Goal: Transaction & Acquisition: Download file/media

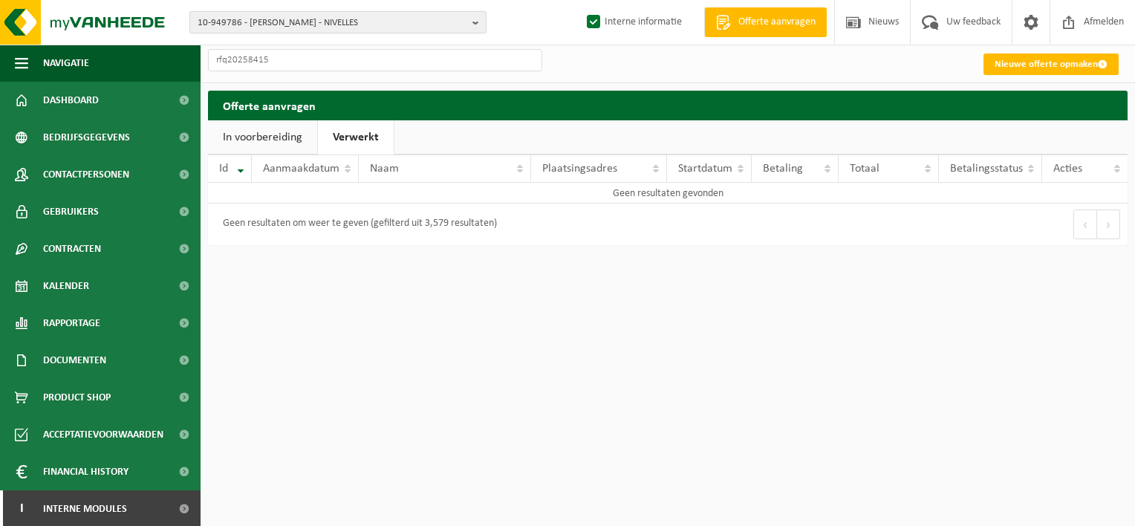
click at [472, 19] on b "button" at bounding box center [478, 22] width 13 height 21
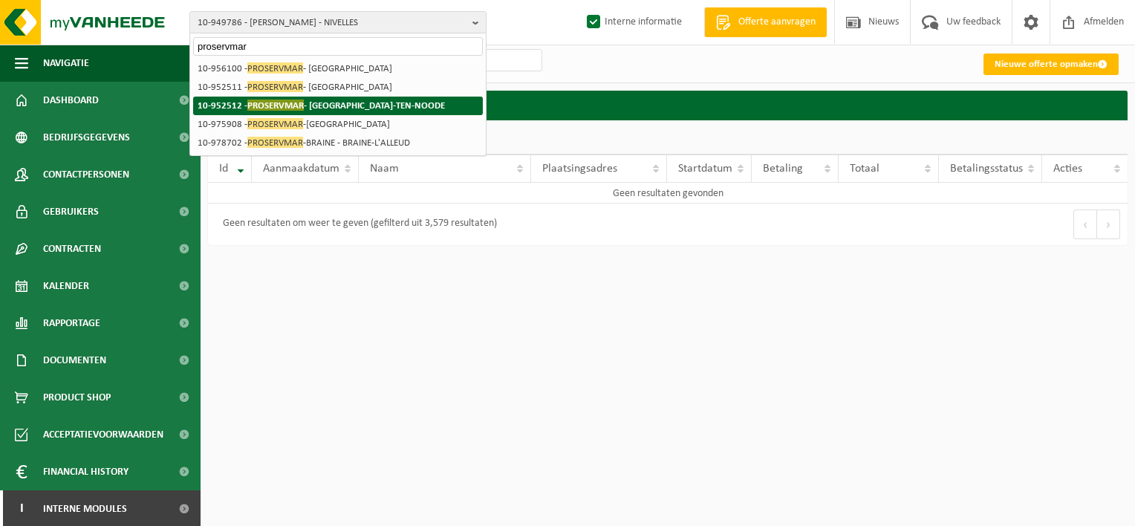
type input "proservmar"
click at [383, 104] on strong "10-952512 - PROSERVMAR - SAINT-JOSSE-TEN-NOODE" at bounding box center [321, 104] width 247 height 11
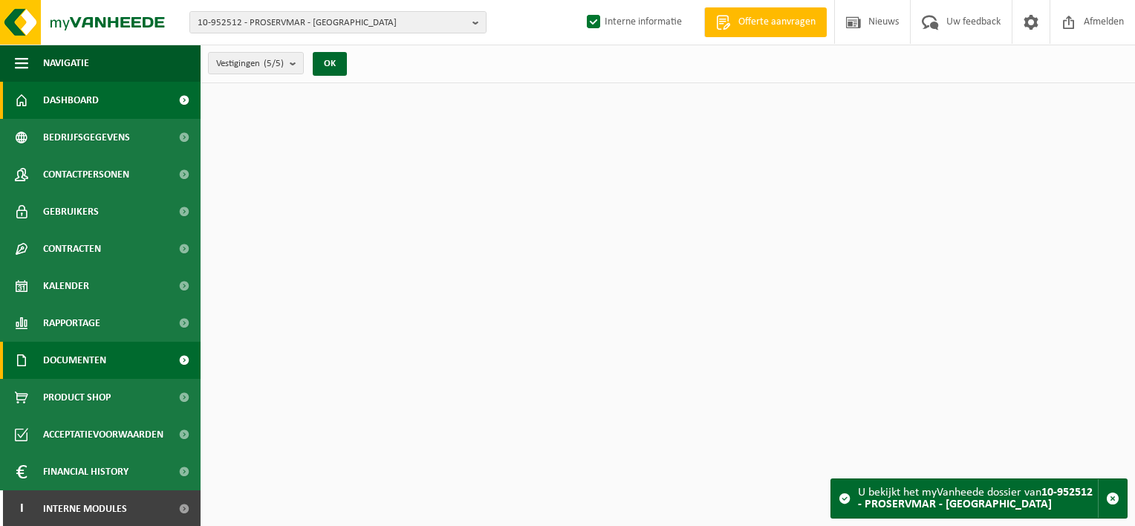
click at [75, 366] on span "Documenten" at bounding box center [74, 360] width 63 height 37
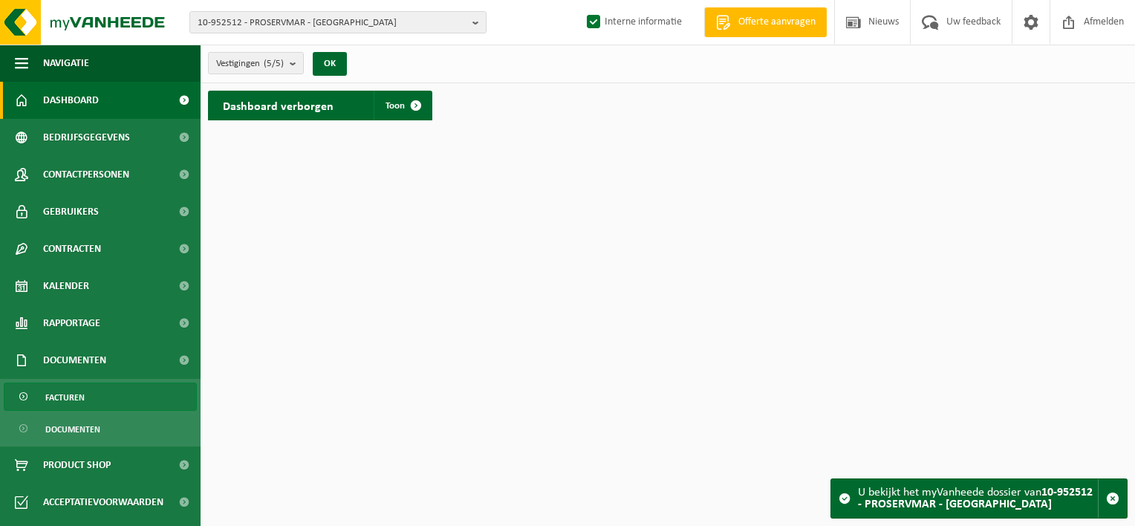
click at [74, 392] on span "Facturen" at bounding box center [64, 397] width 39 height 28
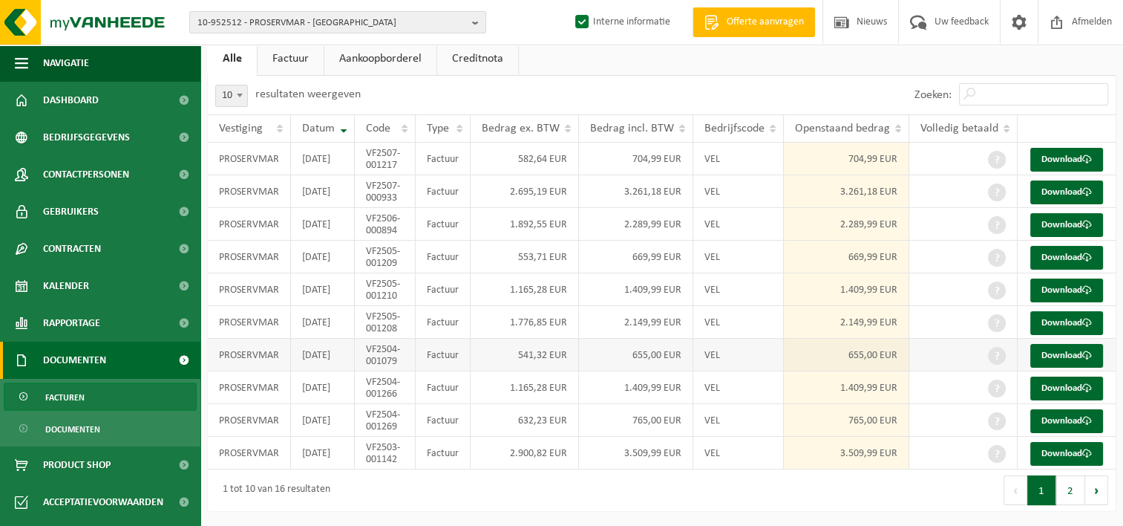
scroll to position [195, 0]
click at [1073, 492] on button "2" at bounding box center [1071, 490] width 29 height 30
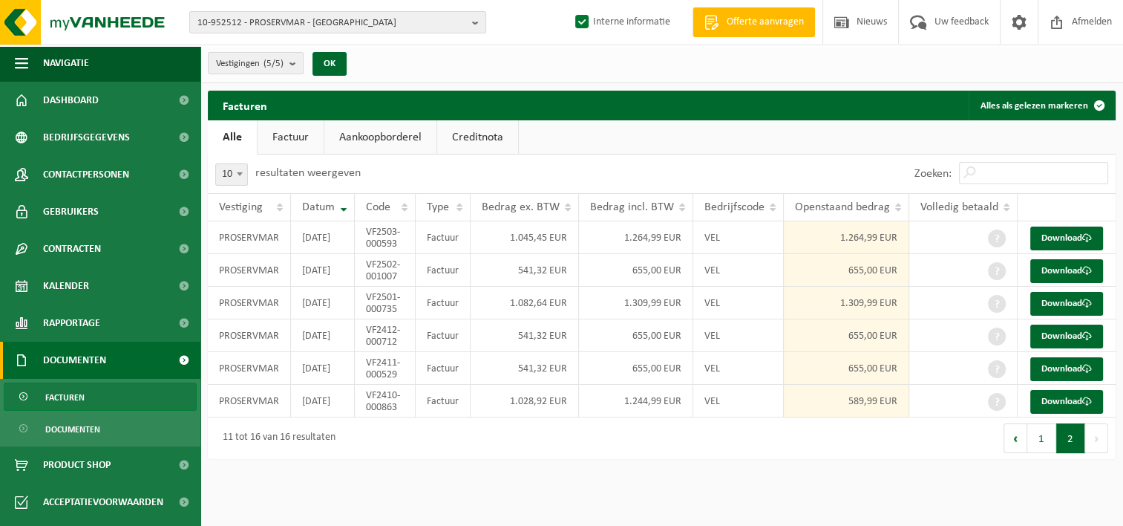
scroll to position [18, 0]
click at [1064, 414] on link "Download" at bounding box center [1067, 402] width 73 height 24
click at [1057, 381] on link "Download" at bounding box center [1067, 369] width 73 height 24
click at [1083, 341] on span at bounding box center [1088, 336] width 10 height 10
click at [1062, 311] on link "Download" at bounding box center [1067, 304] width 73 height 24
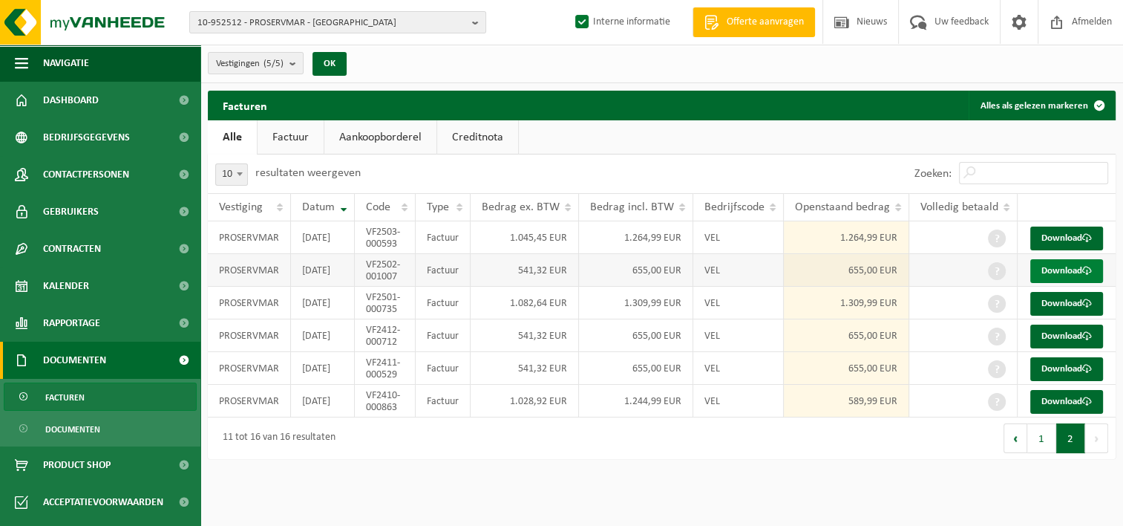
click at [1056, 261] on link "Download" at bounding box center [1067, 271] width 73 height 24
click at [1067, 226] on link "Download" at bounding box center [1067, 238] width 73 height 24
click at [1077, 264] on link "Download" at bounding box center [1067, 271] width 73 height 24
click at [1033, 453] on button "1" at bounding box center [1042, 438] width 29 height 30
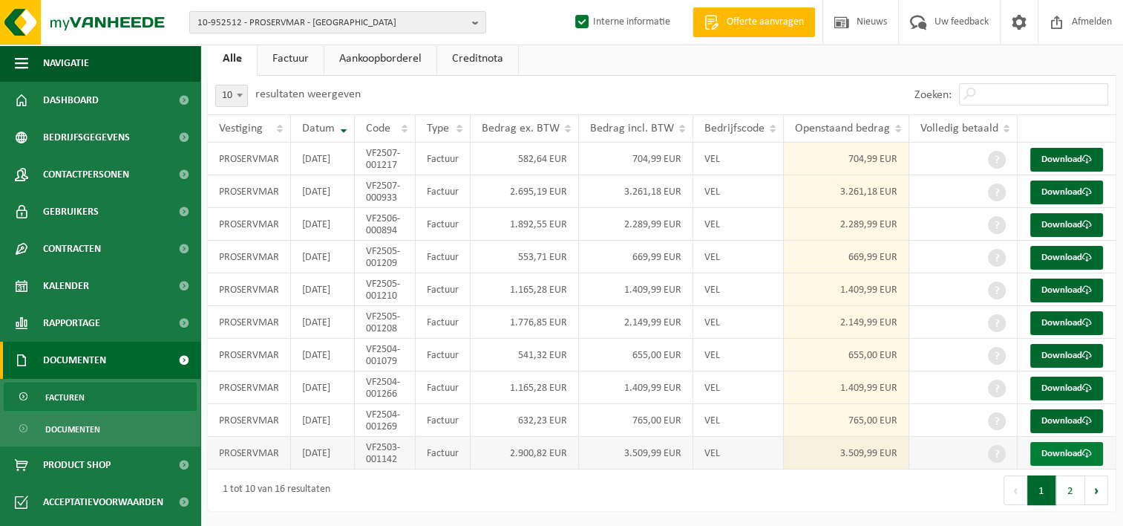
click at [1062, 448] on link "Download" at bounding box center [1067, 454] width 73 height 24
click at [1074, 409] on link "Download" at bounding box center [1067, 421] width 73 height 24
click at [1066, 409] on link "Download" at bounding box center [1067, 421] width 73 height 24
click at [1060, 376] on link "Download" at bounding box center [1067, 388] width 73 height 24
click at [1054, 344] on link "Download" at bounding box center [1067, 356] width 73 height 24
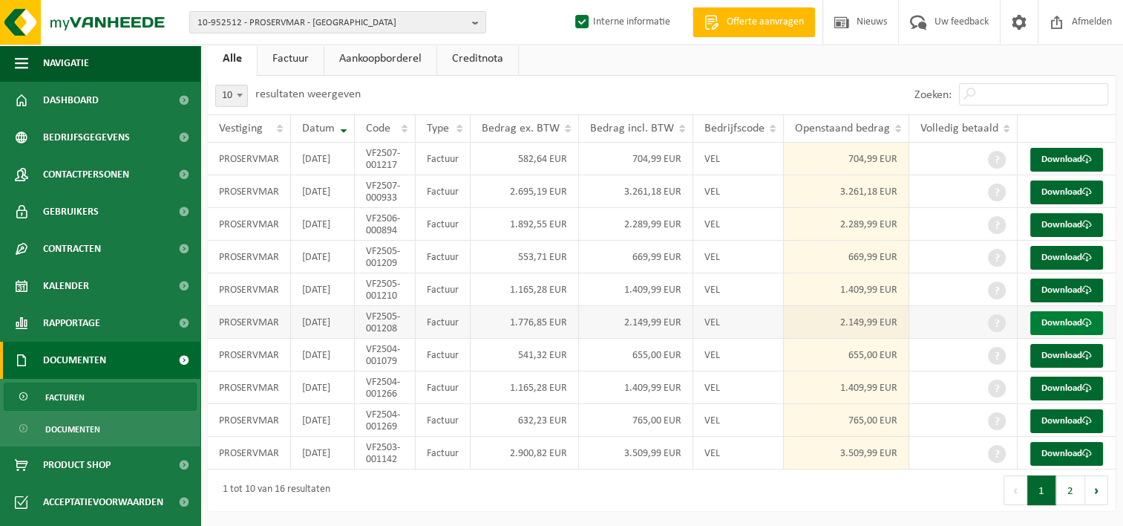
click at [1045, 311] on link "Download" at bounding box center [1067, 323] width 73 height 24
click at [1050, 278] on link "Download" at bounding box center [1067, 290] width 73 height 24
click at [1043, 246] on link "Download" at bounding box center [1067, 258] width 73 height 24
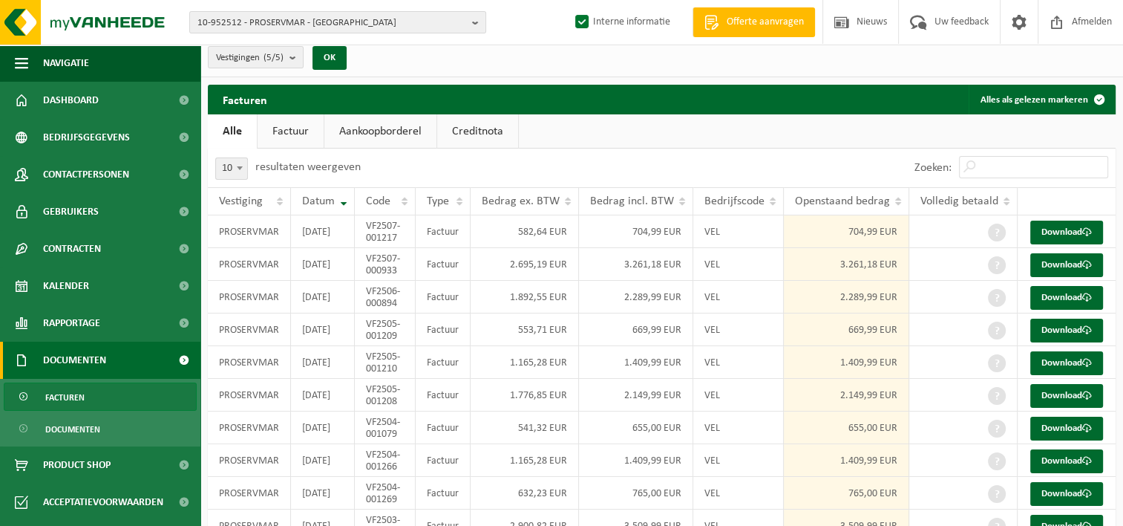
scroll to position [3, 0]
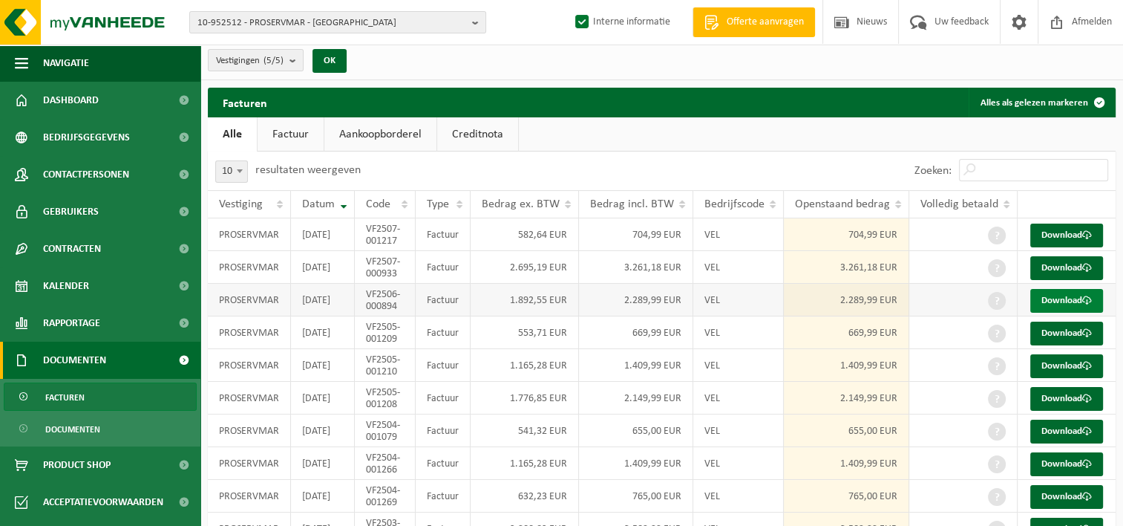
click at [1066, 313] on link "Download" at bounding box center [1067, 301] width 73 height 24
click at [1071, 280] on link "Download" at bounding box center [1067, 268] width 73 height 24
click at [1057, 235] on link "Download" at bounding box center [1067, 235] width 73 height 24
click at [1060, 278] on link "Download" at bounding box center [1067, 268] width 73 height 24
click at [477, 23] on b "button" at bounding box center [478, 22] width 13 height 21
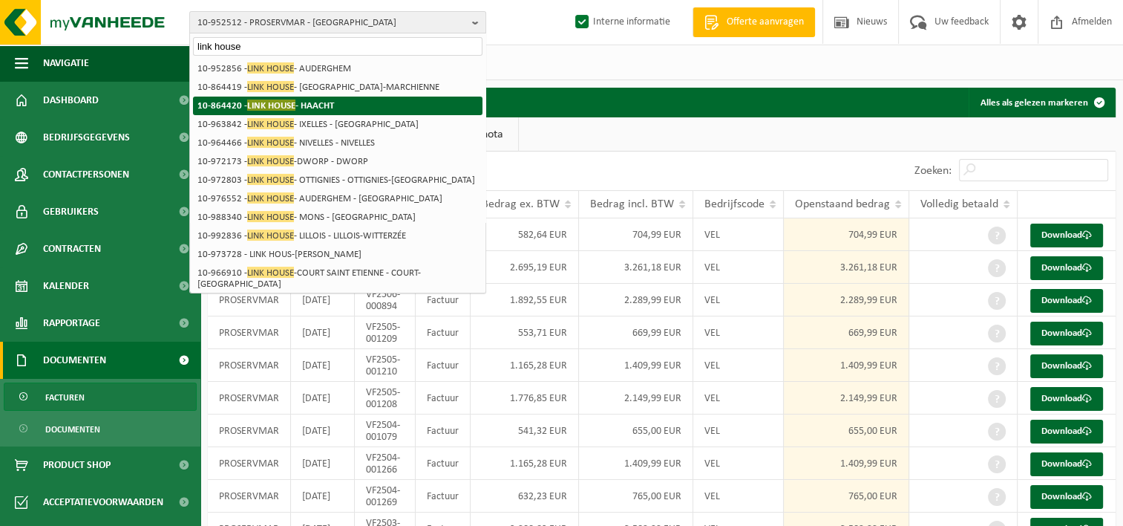
type input "link house"
click at [320, 98] on li "10-864420 - LINK HOUSE - HAACHT" at bounding box center [338, 106] width 290 height 19
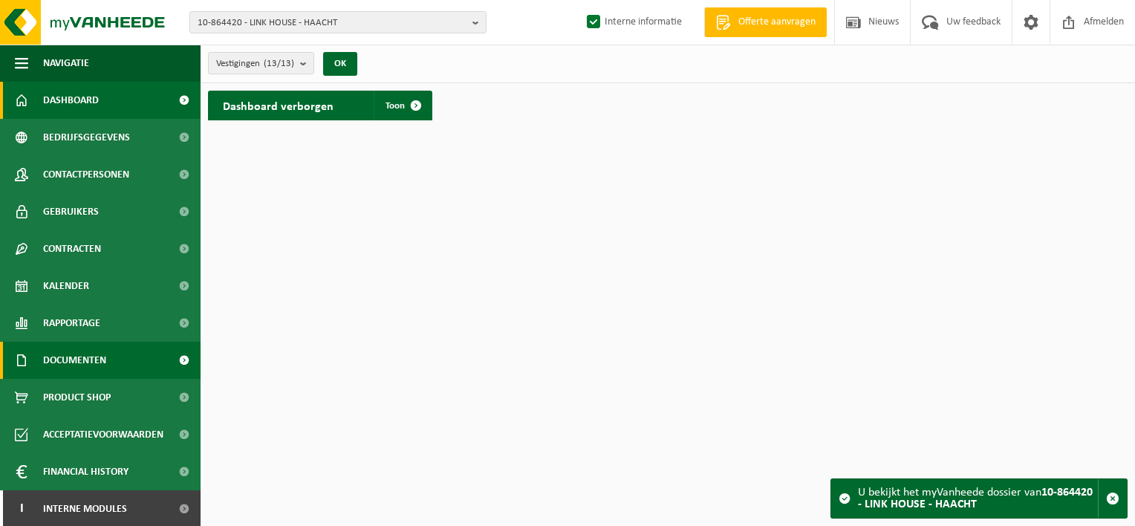
click at [107, 363] on link "Documenten" at bounding box center [100, 360] width 200 height 37
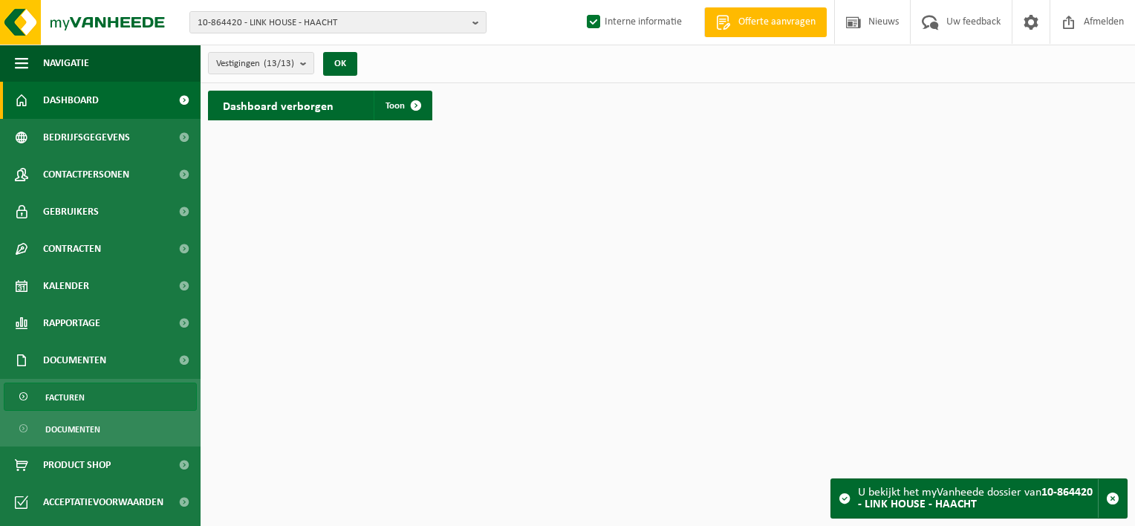
click at [118, 407] on link "Facturen" at bounding box center [100, 396] width 193 height 28
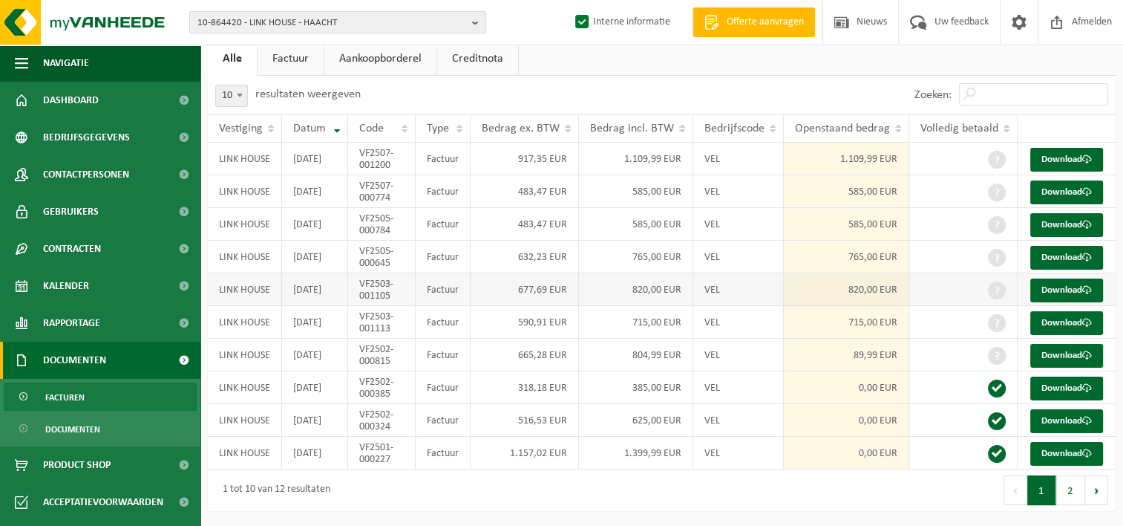
scroll to position [195, 0]
click at [1078, 494] on button "2" at bounding box center [1071, 490] width 29 height 30
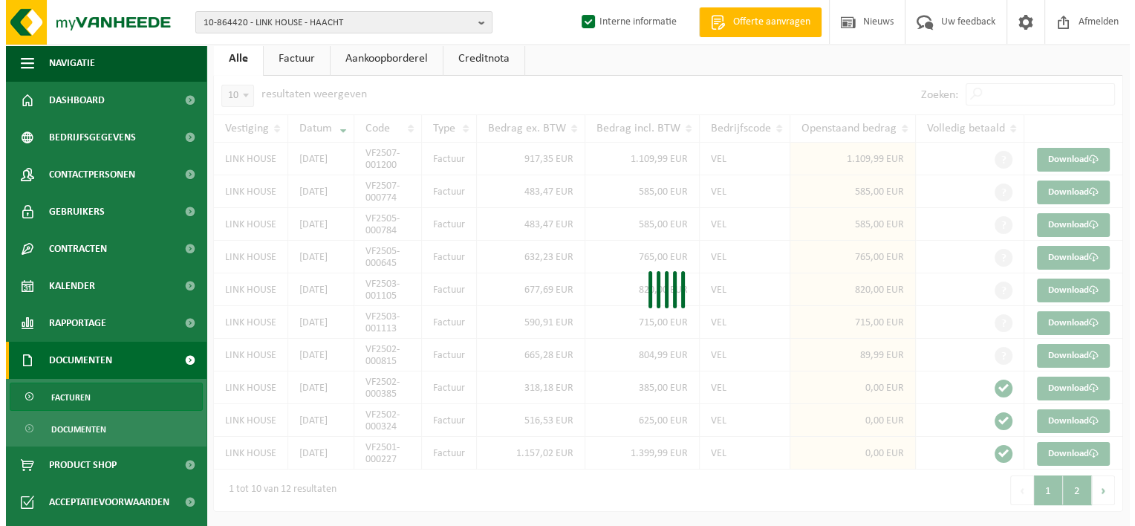
scroll to position [0, 0]
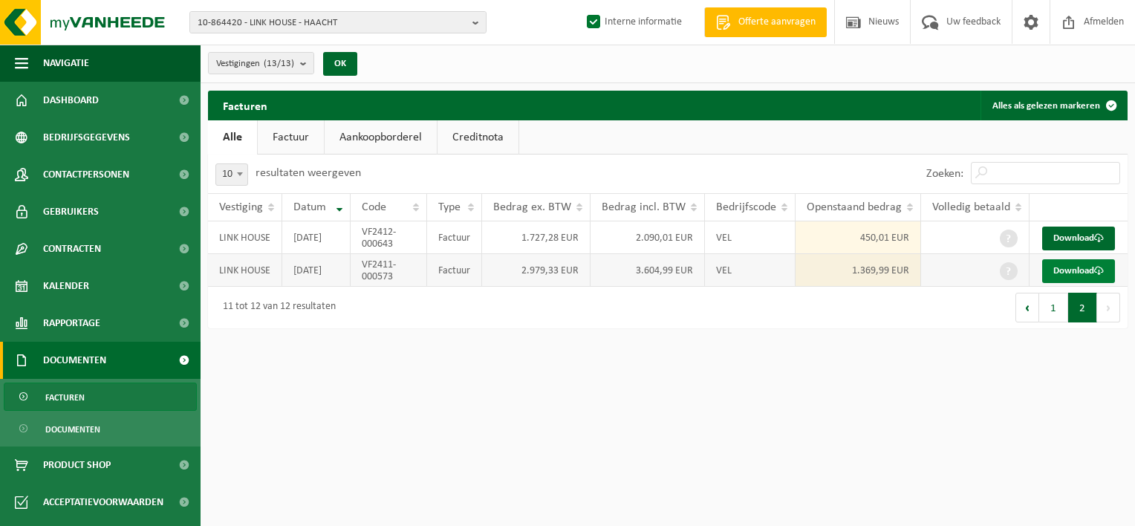
click at [1080, 282] on link "Download" at bounding box center [1078, 271] width 73 height 24
click at [1077, 239] on link "Download" at bounding box center [1078, 238] width 73 height 24
click at [1059, 322] on button "1" at bounding box center [1053, 308] width 29 height 30
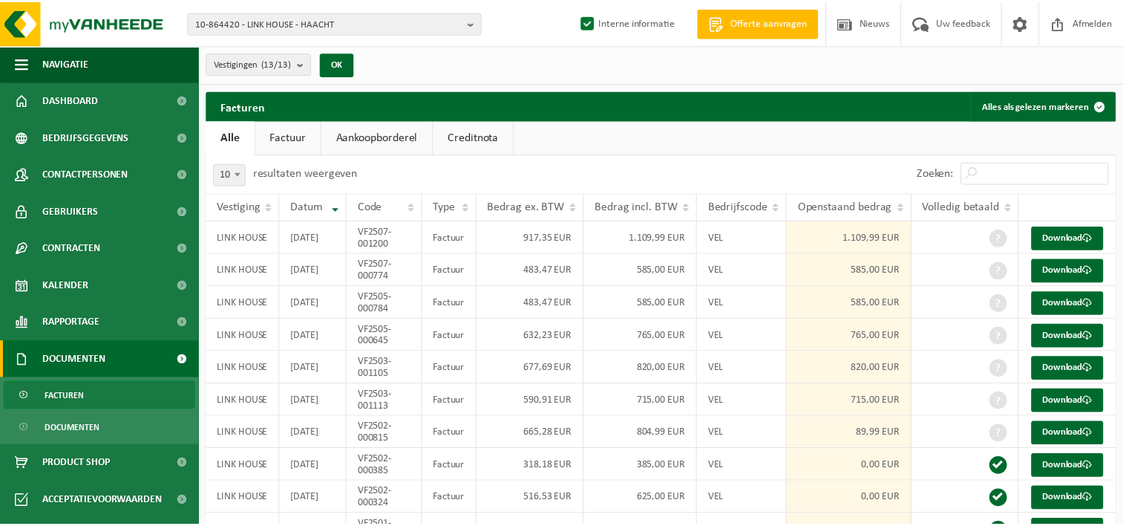
scroll to position [195, 0]
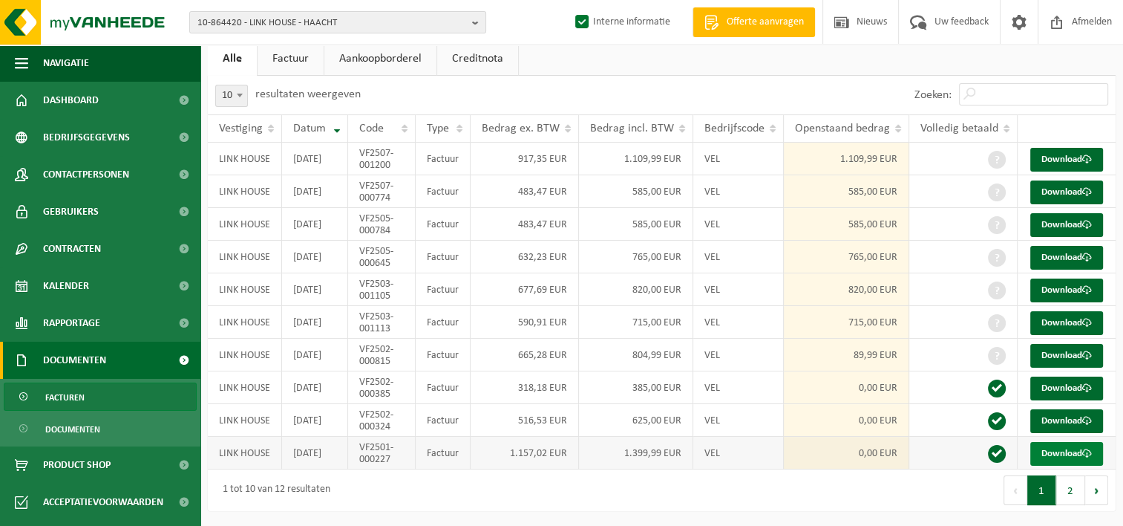
click at [1075, 452] on link "Download" at bounding box center [1067, 454] width 73 height 24
click at [1063, 409] on link "Download" at bounding box center [1067, 421] width 73 height 24
click at [1056, 376] on link "Download" at bounding box center [1067, 388] width 73 height 24
click at [1057, 344] on link "Download" at bounding box center [1067, 356] width 73 height 24
click at [1063, 311] on link "Download" at bounding box center [1067, 323] width 73 height 24
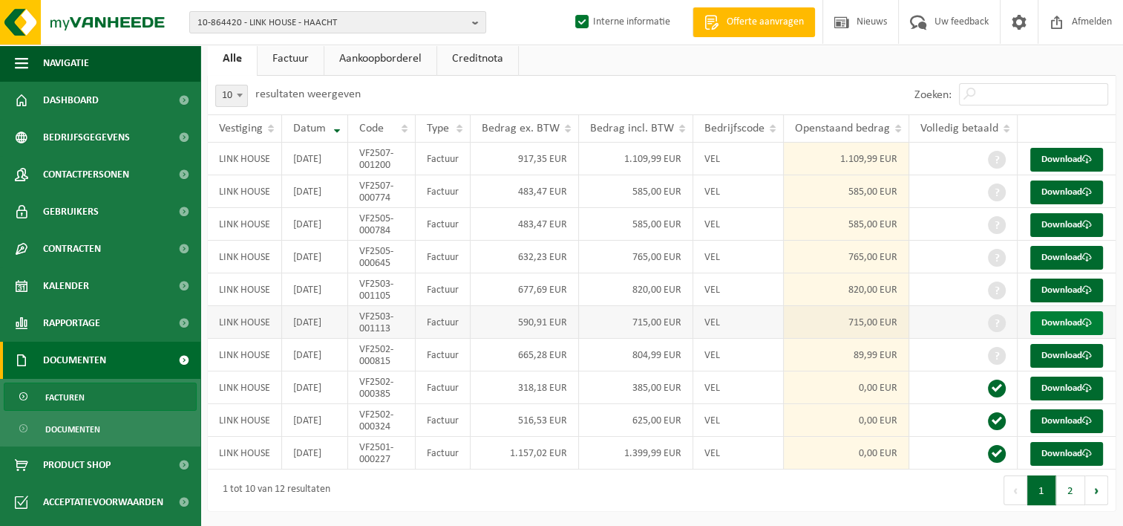
click at [1080, 311] on link "Download" at bounding box center [1067, 323] width 73 height 24
click at [1060, 278] on link "Download" at bounding box center [1067, 290] width 73 height 24
click at [1087, 246] on link "Download" at bounding box center [1067, 258] width 73 height 24
click at [1077, 213] on link "Download" at bounding box center [1067, 225] width 73 height 24
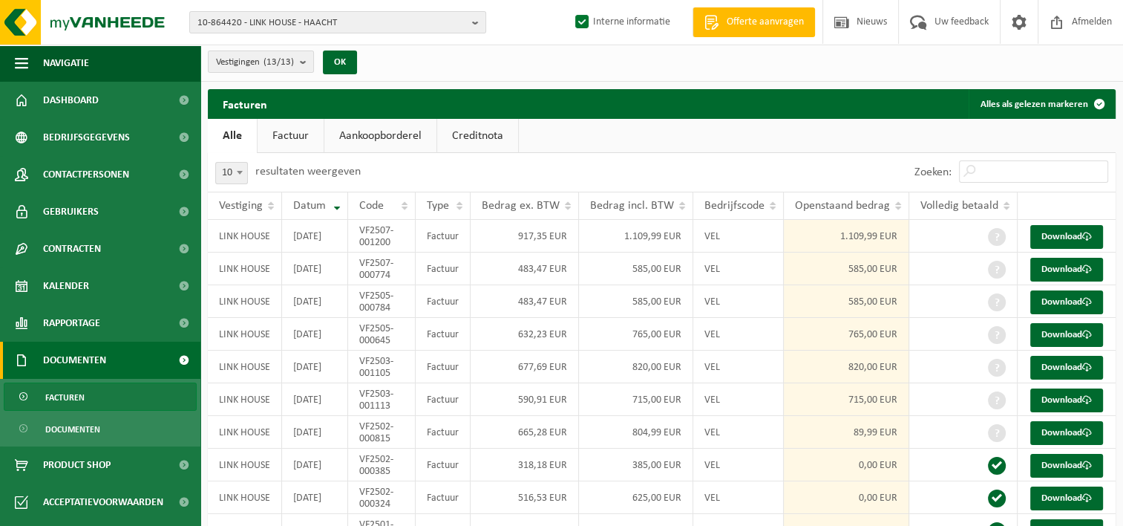
scroll to position [0, 0]
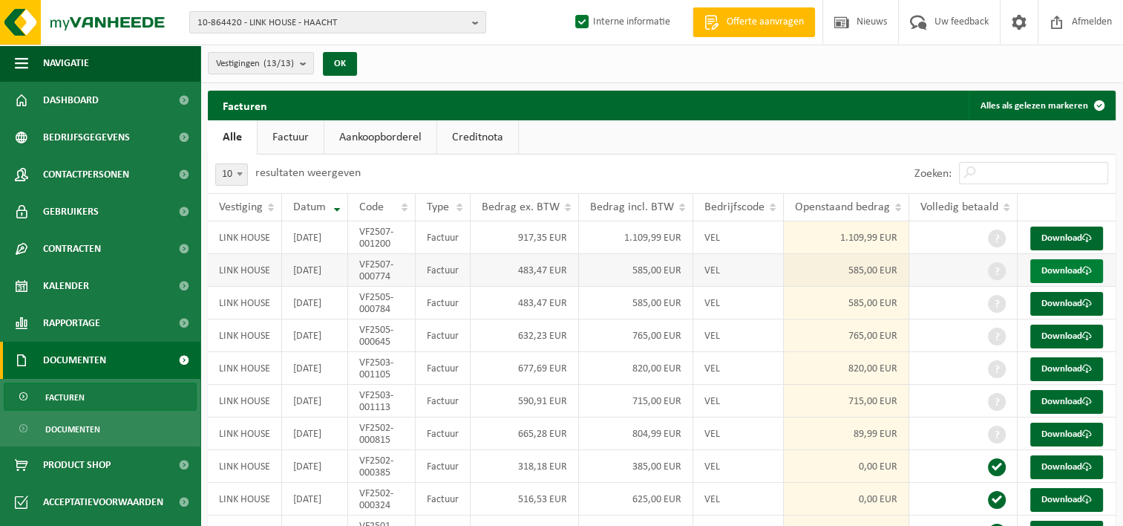
click at [1072, 283] on link "Download" at bounding box center [1067, 271] width 73 height 24
click at [1086, 238] on link "Download" at bounding box center [1067, 238] width 73 height 24
click at [476, 19] on b "button" at bounding box center [478, 22] width 13 height 21
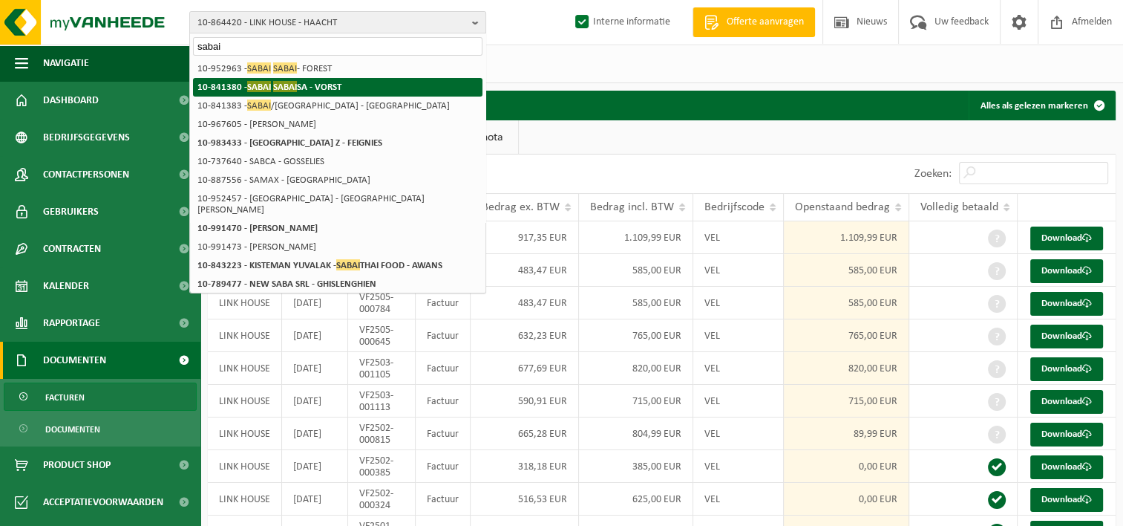
type input "sabai"
click at [300, 86] on strong "10-841380 - SABAI SABAI SA - VORST" at bounding box center [270, 86] width 144 height 11
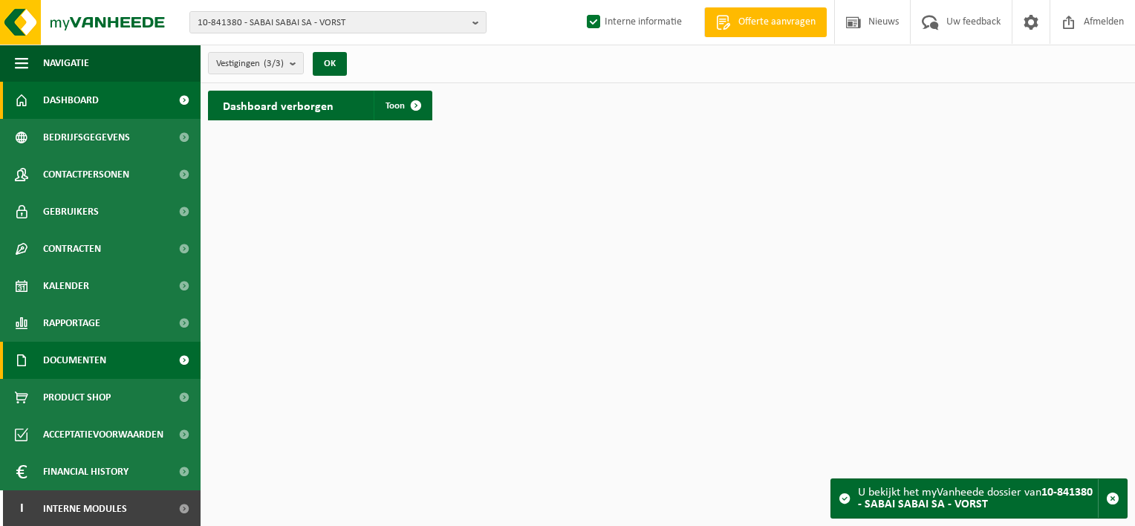
click at [74, 360] on span "Documenten" at bounding box center [74, 360] width 63 height 37
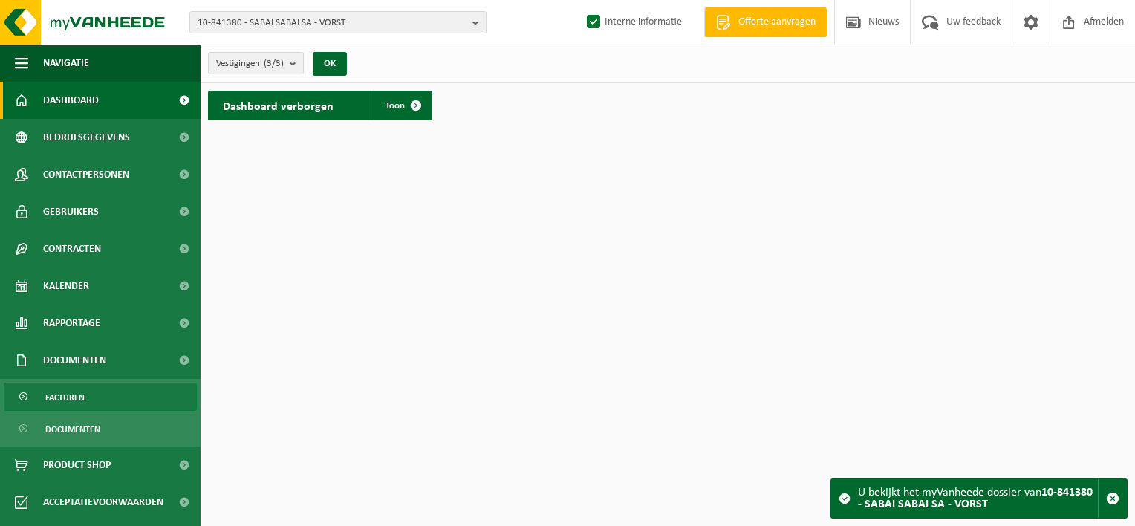
click at [79, 400] on span "Facturen" at bounding box center [64, 397] width 39 height 28
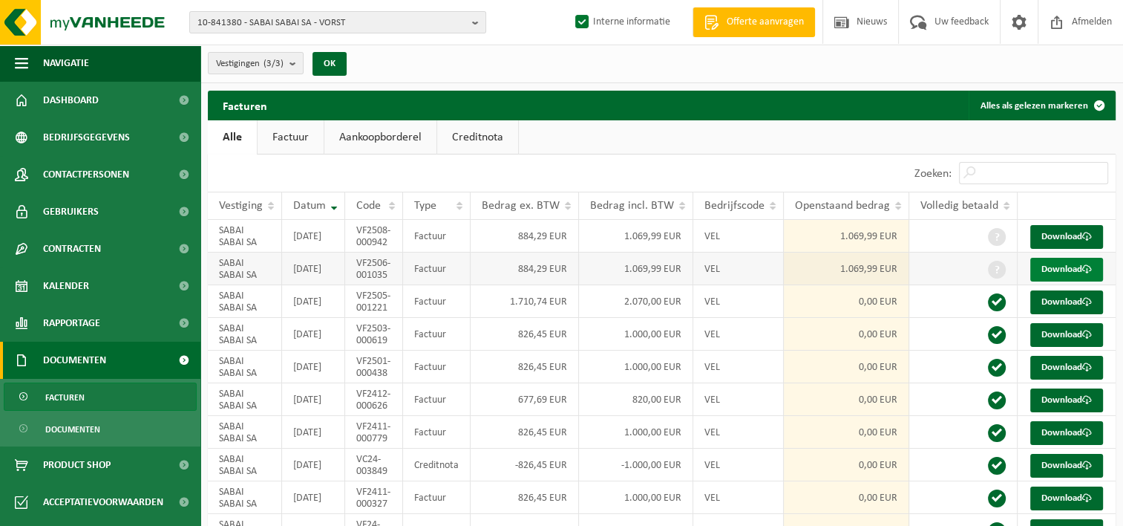
click at [1084, 281] on link "Download" at bounding box center [1067, 270] width 73 height 24
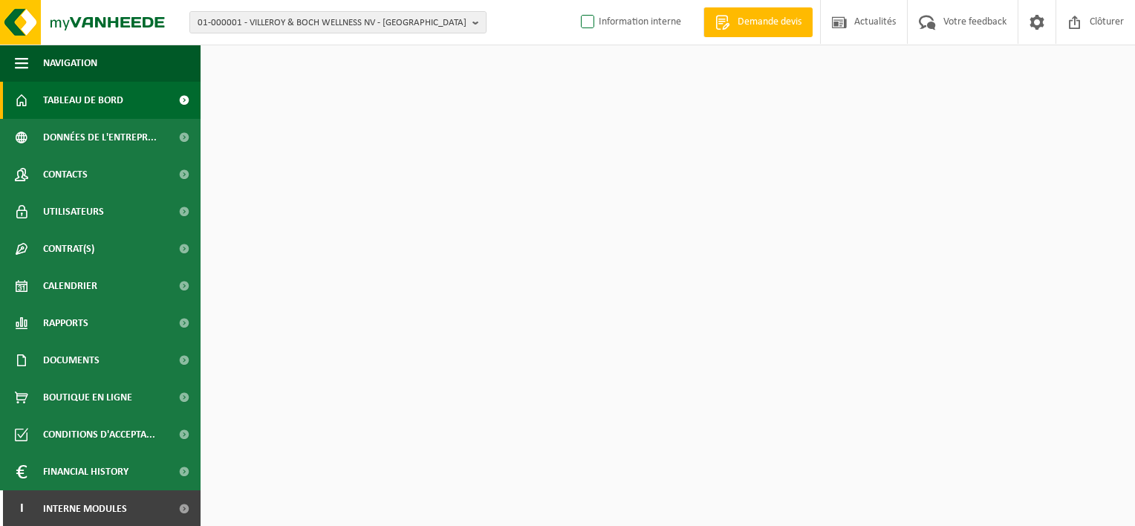
click at [590, 18] on label "Information interne" at bounding box center [629, 22] width 103 height 22
click at [575, 0] on input "Information interne" at bounding box center [575, -1] width 1 height 1
checkbox input "true"
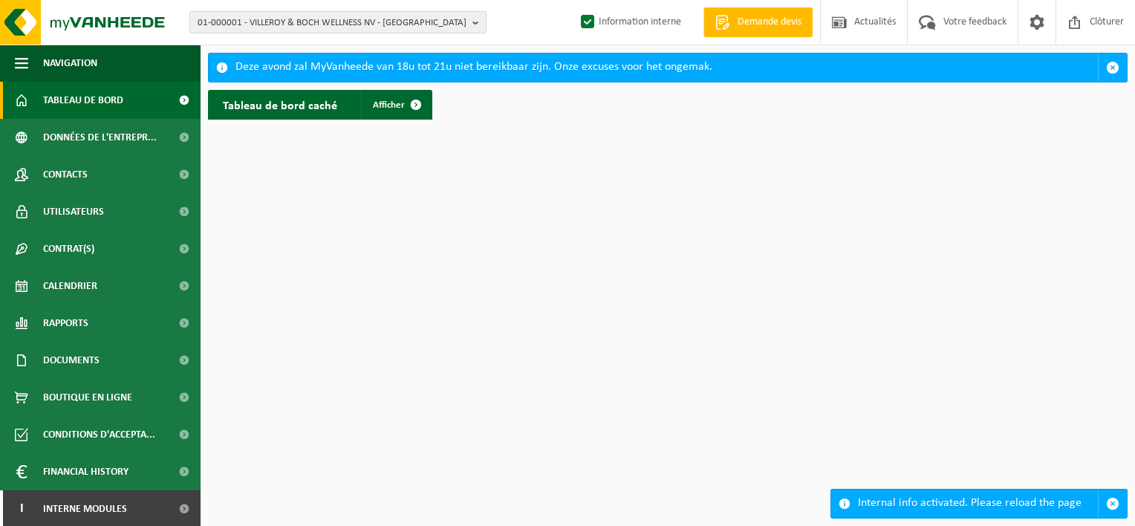
click at [472, 19] on b "button" at bounding box center [478, 22] width 13 height 21
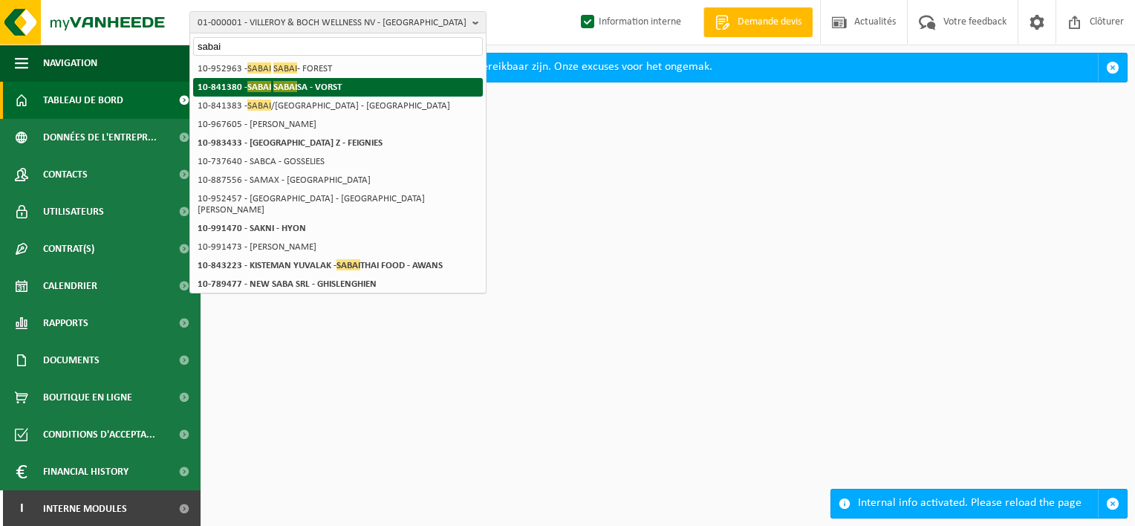
type input "sabai"
click at [277, 86] on span "SABAI" at bounding box center [285, 86] width 24 height 11
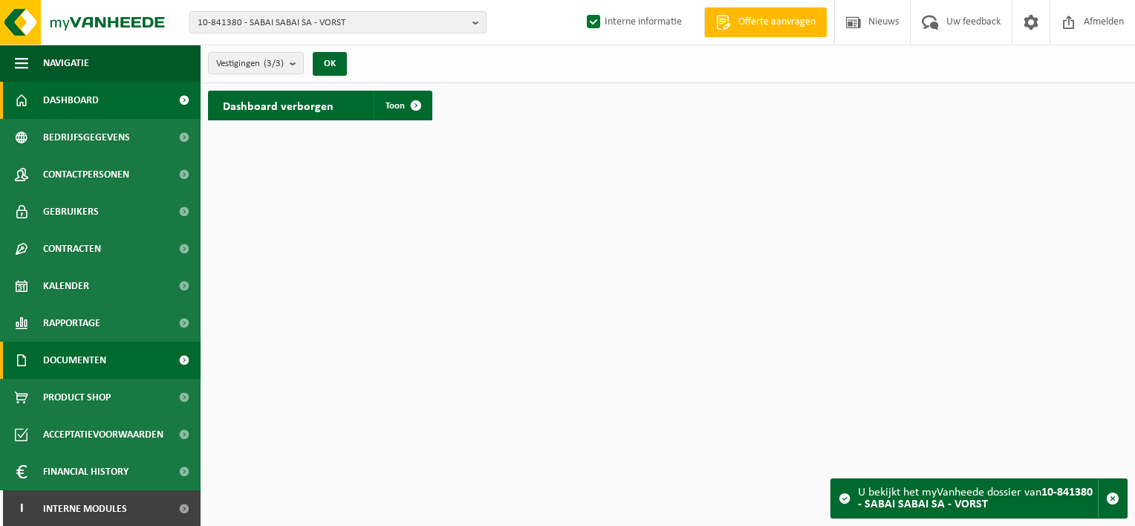
click at [105, 371] on span "Documenten" at bounding box center [74, 360] width 63 height 37
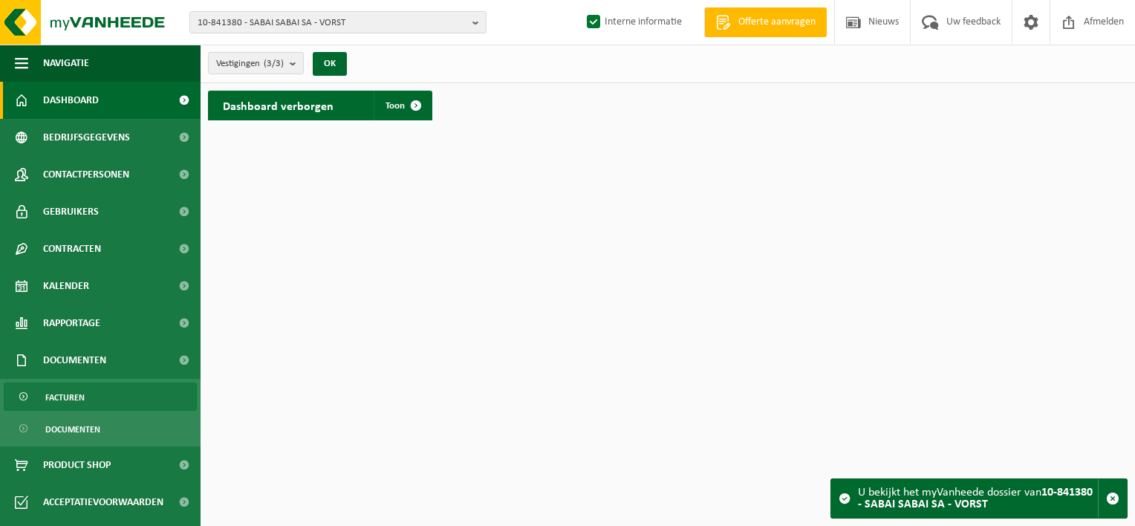
click at [102, 395] on link "Facturen" at bounding box center [100, 396] width 193 height 28
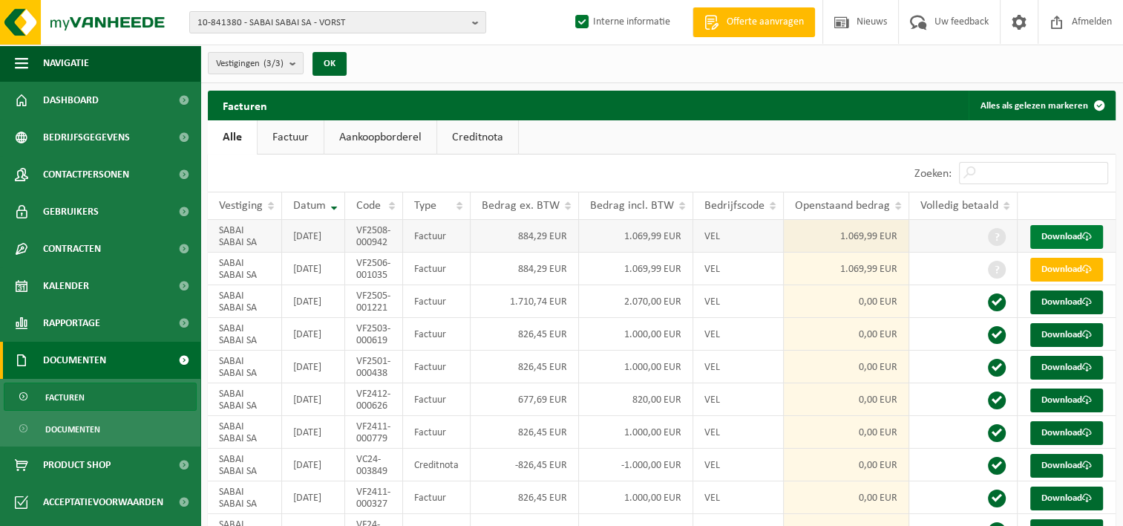
click at [1062, 235] on link "Download" at bounding box center [1067, 237] width 73 height 24
